Goal: Navigation & Orientation: Understand site structure

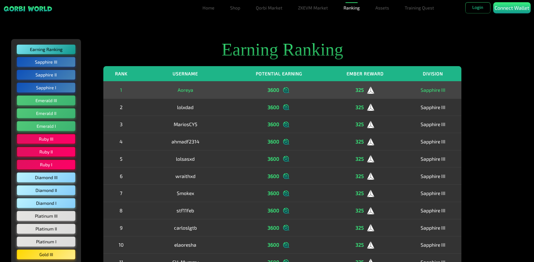
click at [178, 89] on td "Aoreya" at bounding box center [185, 89] width 93 height 17
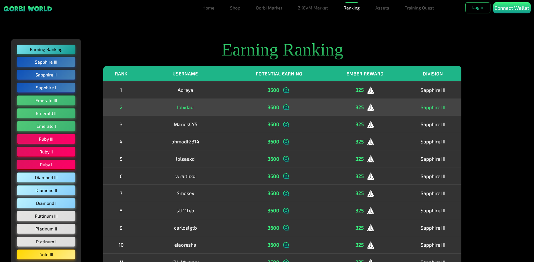
click at [181, 107] on td "lolxdad" at bounding box center [185, 107] width 93 height 17
click at [282, 107] on img at bounding box center [286, 107] width 8 height 8
click at [368, 107] on img at bounding box center [371, 107] width 8 height 8
click at [436, 108] on td "Sapphire III" at bounding box center [433, 107] width 57 height 17
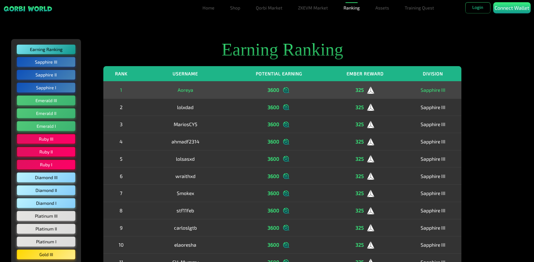
click at [436, 89] on td "Sapphire III" at bounding box center [433, 89] width 57 height 17
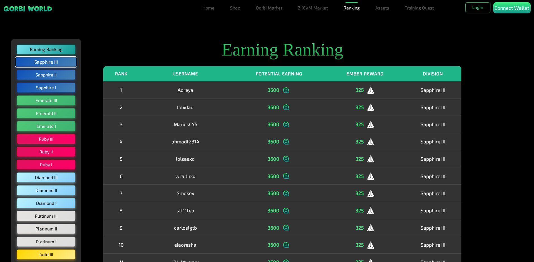
click at [53, 60] on button "Sapphire III" at bounding box center [46, 62] width 62 height 11
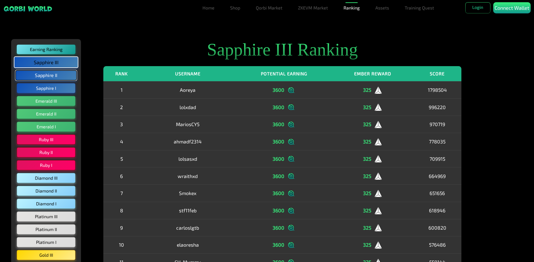
click at [48, 72] on button "Sapphire II" at bounding box center [46, 75] width 62 height 11
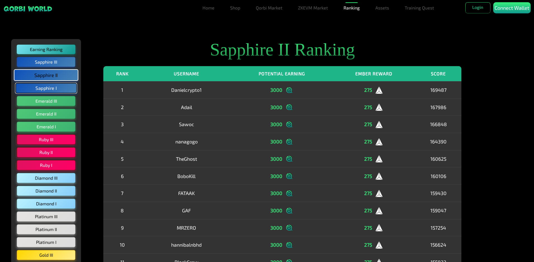
click at [43, 85] on button "Sapphire I" at bounding box center [46, 88] width 62 height 11
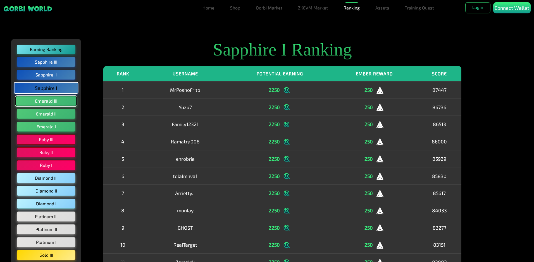
click at [37, 98] on button "Emerald III" at bounding box center [46, 101] width 62 height 11
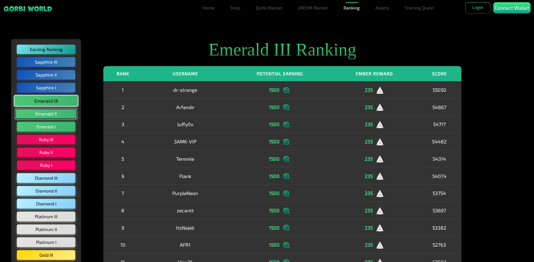
click at [40, 115] on button "Emerald II" at bounding box center [46, 114] width 62 height 11
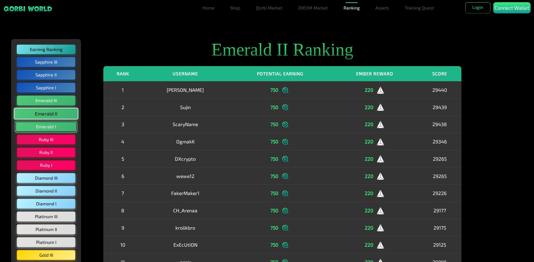
click at [41, 129] on button "Emerald I" at bounding box center [46, 127] width 62 height 11
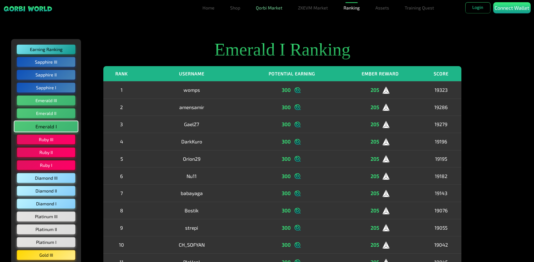
click at [272, 7] on link "Qorbi Market" at bounding box center [269, 7] width 31 height 11
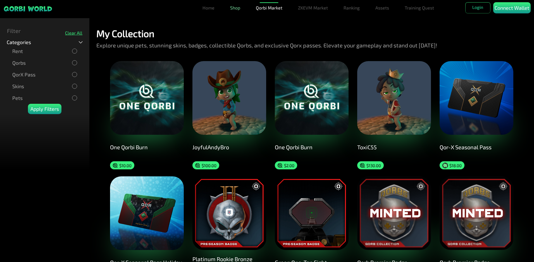
click at [232, 8] on link "Shop" at bounding box center [235, 7] width 15 height 11
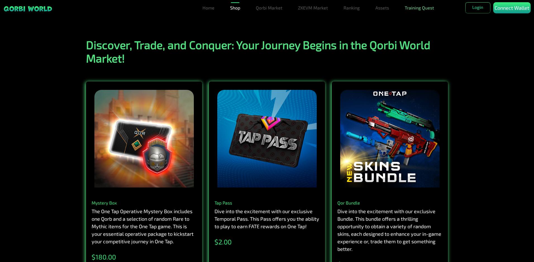
click at [422, 11] on link "Training Quest" at bounding box center [420, 7] width 34 height 11
